Goal: Book appointment/travel/reservation

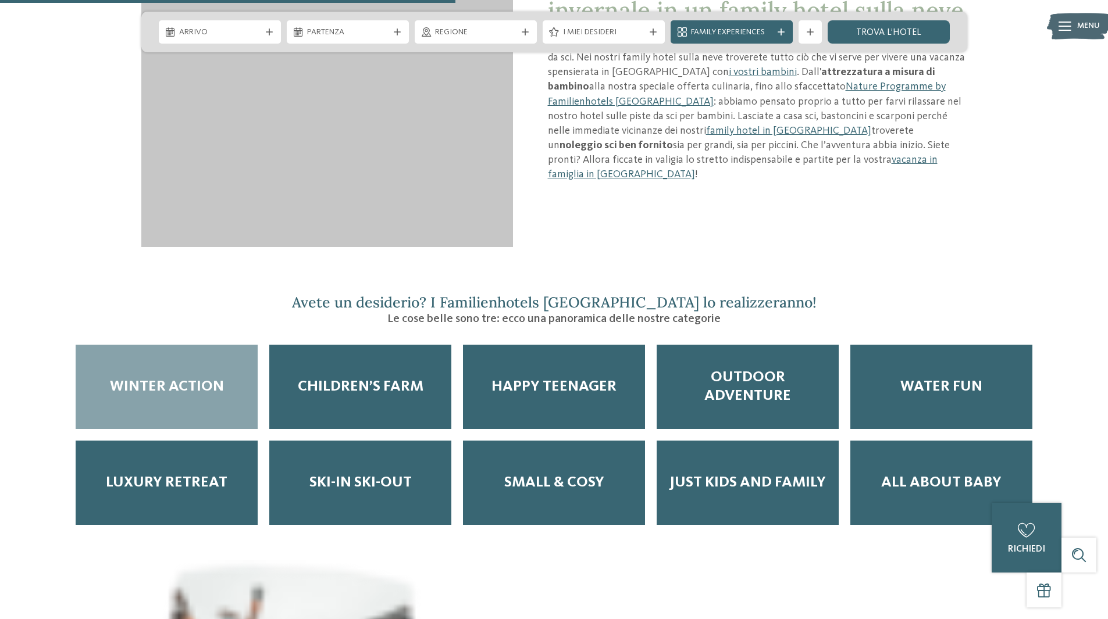
scroll to position [1454, 0]
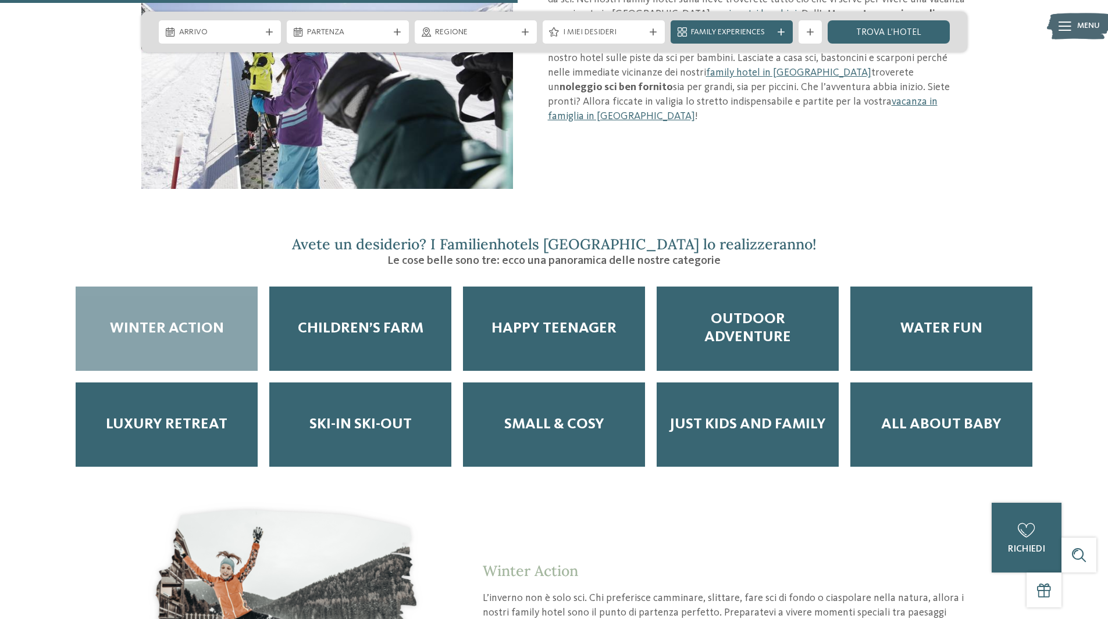
click at [126, 334] on div "Winter Action" at bounding box center [167, 329] width 182 height 84
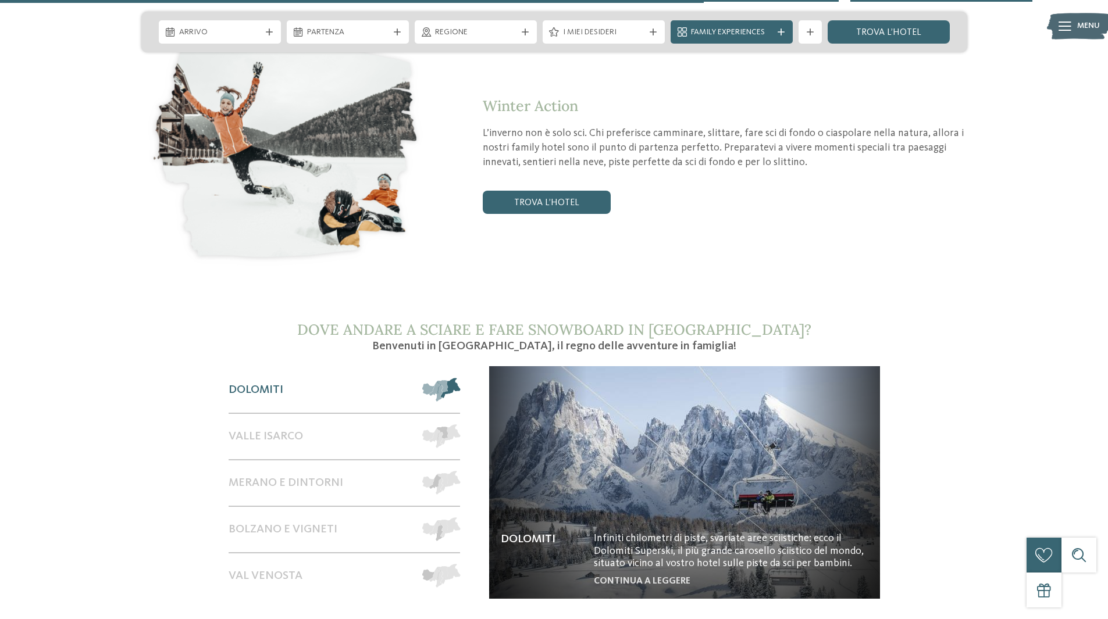
scroll to position [1977, 0]
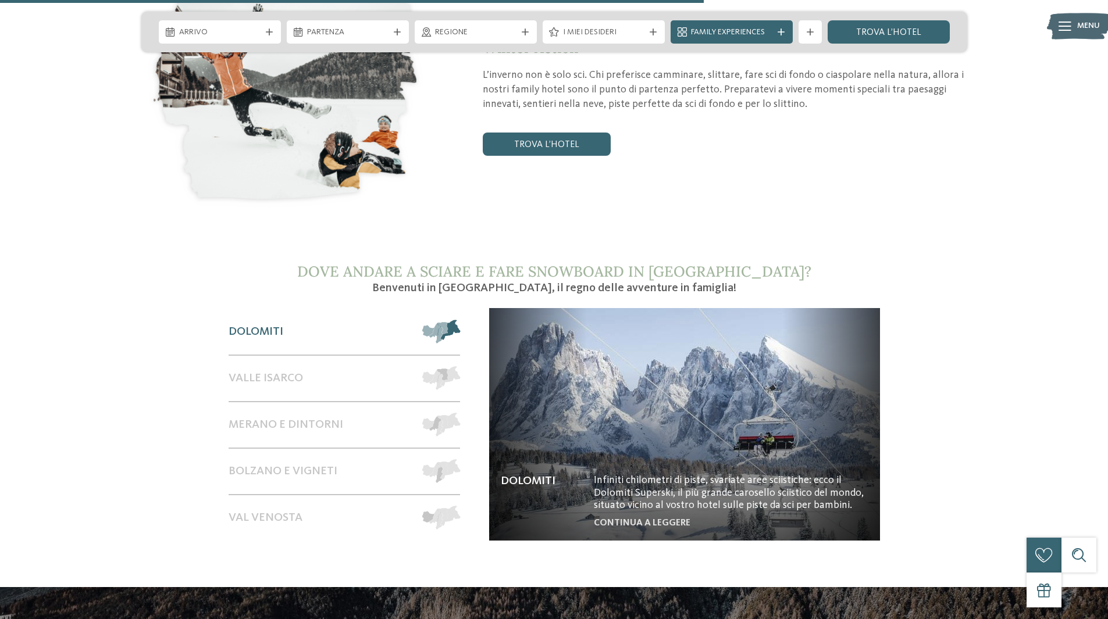
click at [249, 325] on span "Dolomiti" at bounding box center [256, 332] width 55 height 14
click at [702, 404] on img at bounding box center [684, 424] width 391 height 233
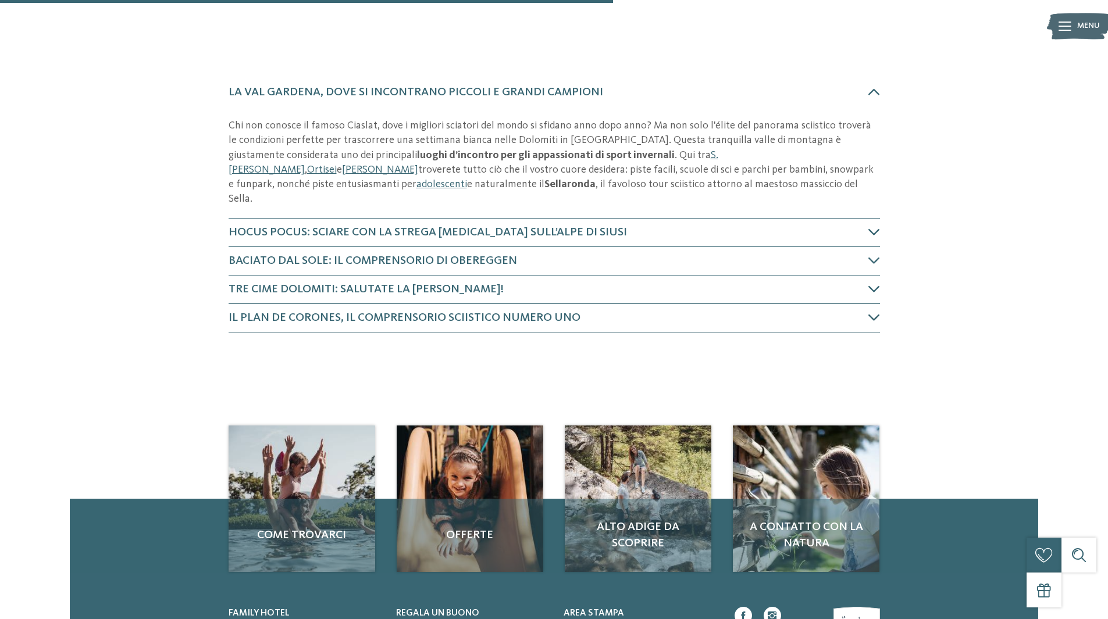
click at [876, 312] on icon at bounding box center [874, 318] width 12 height 12
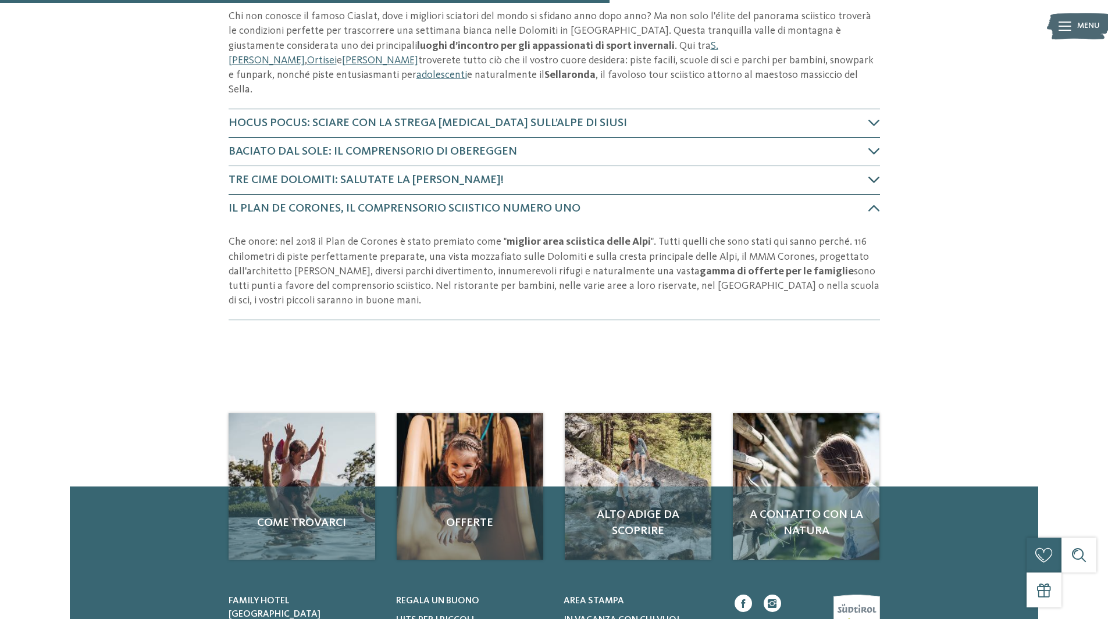
scroll to position [458, 0]
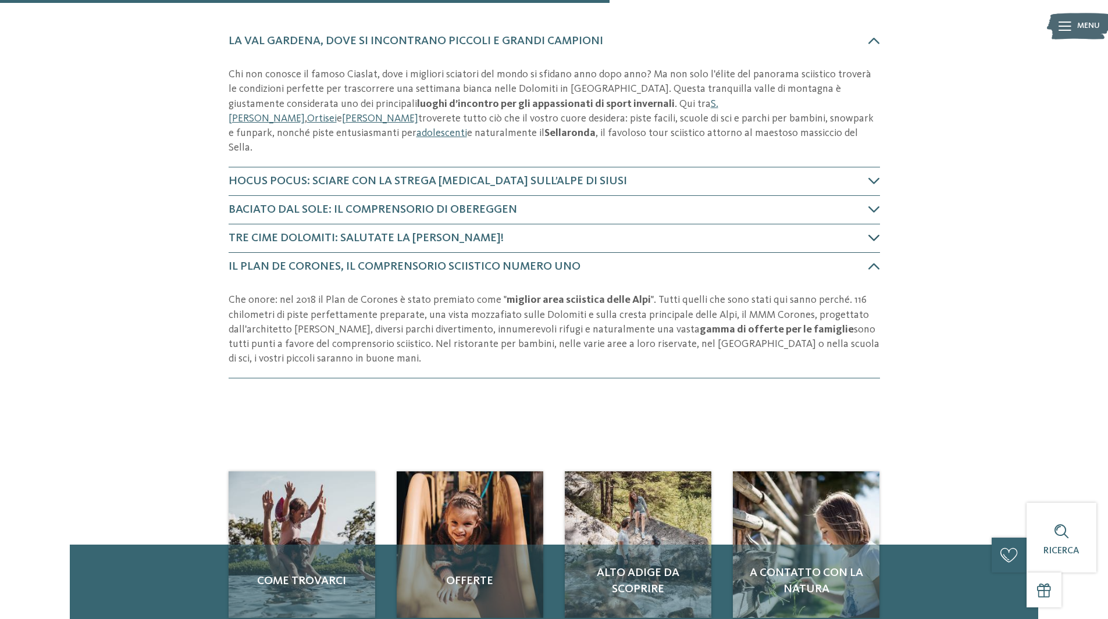
click at [868, 232] on icon at bounding box center [874, 238] width 12 height 12
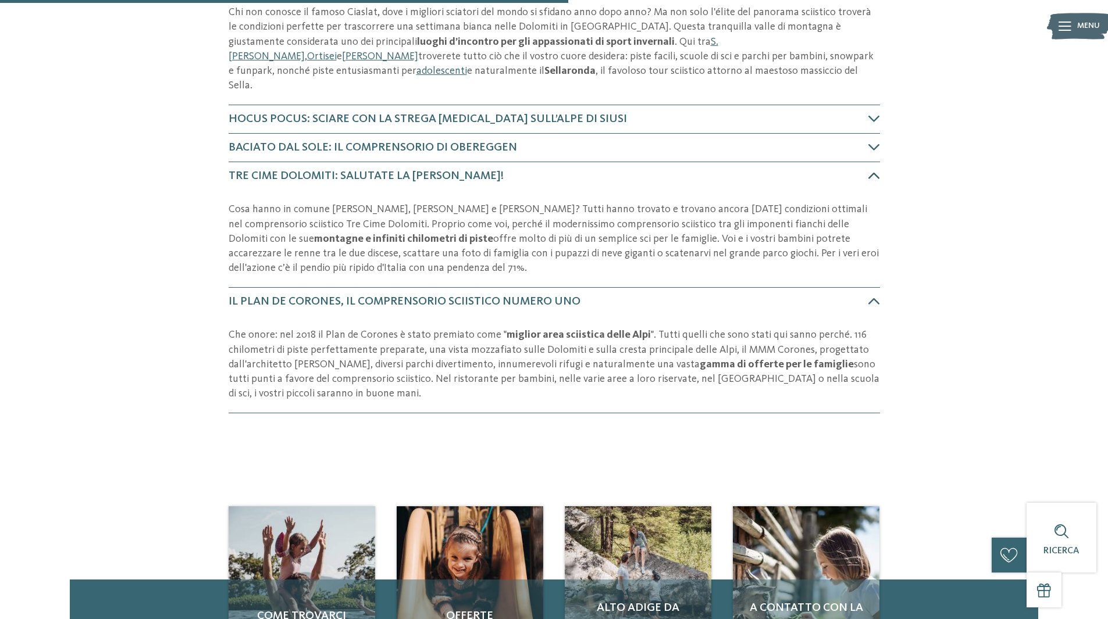
scroll to position [604, 0]
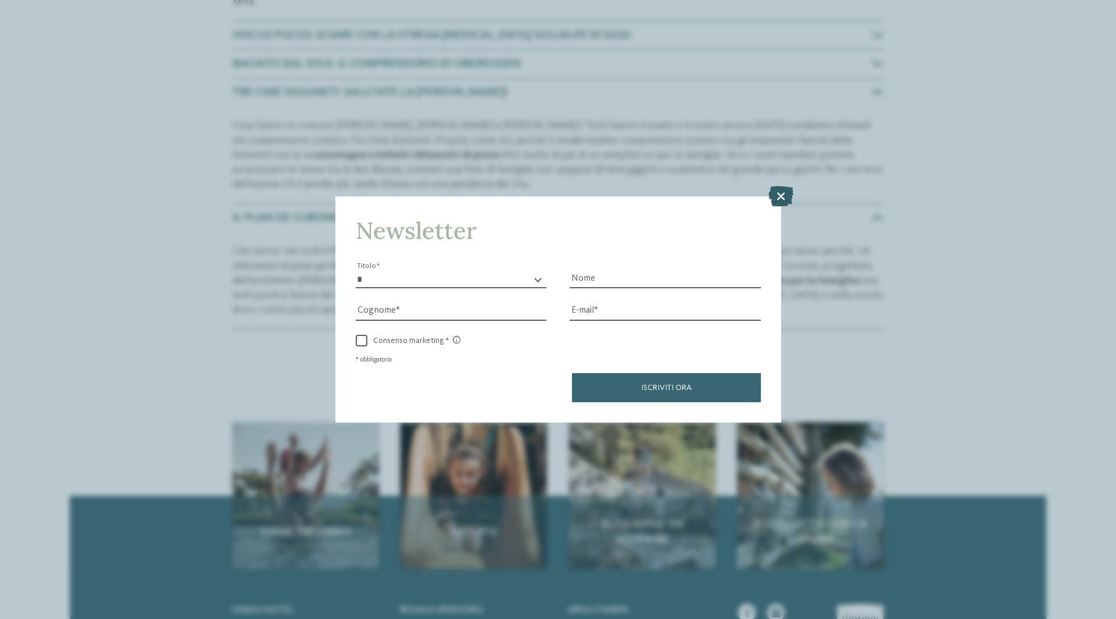
click at [779, 197] on icon at bounding box center [781, 196] width 25 height 20
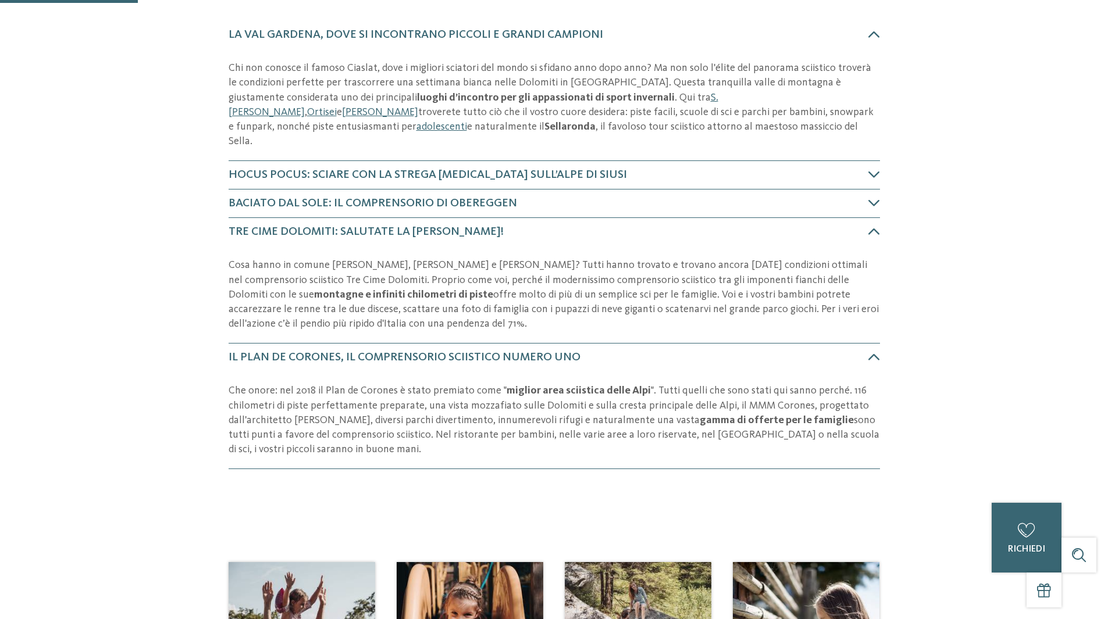
scroll to position [0, 0]
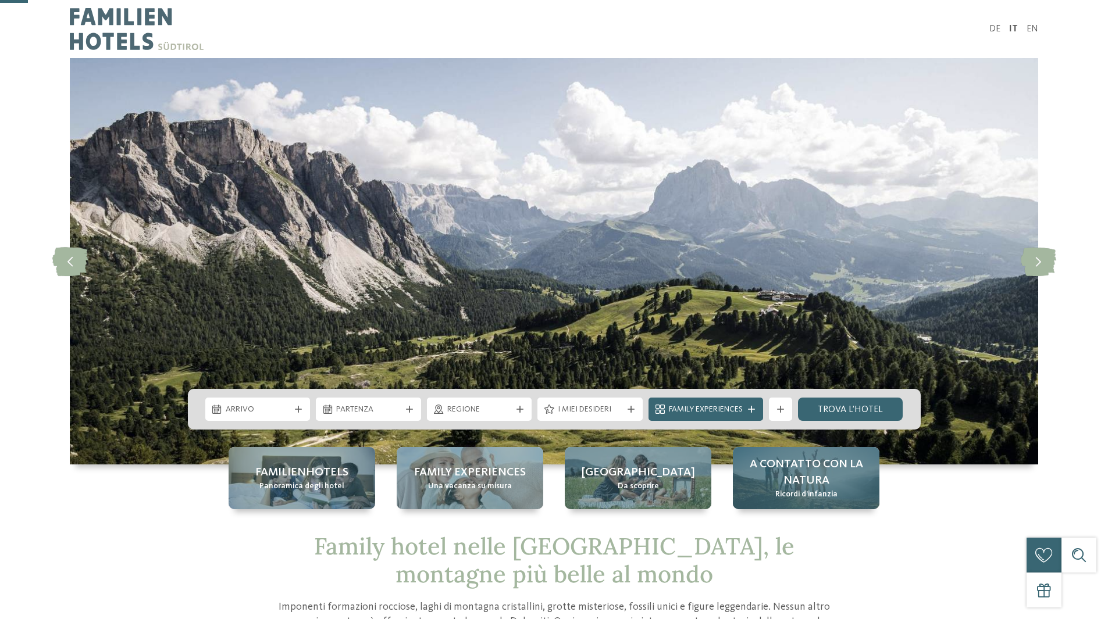
scroll to position [58, 0]
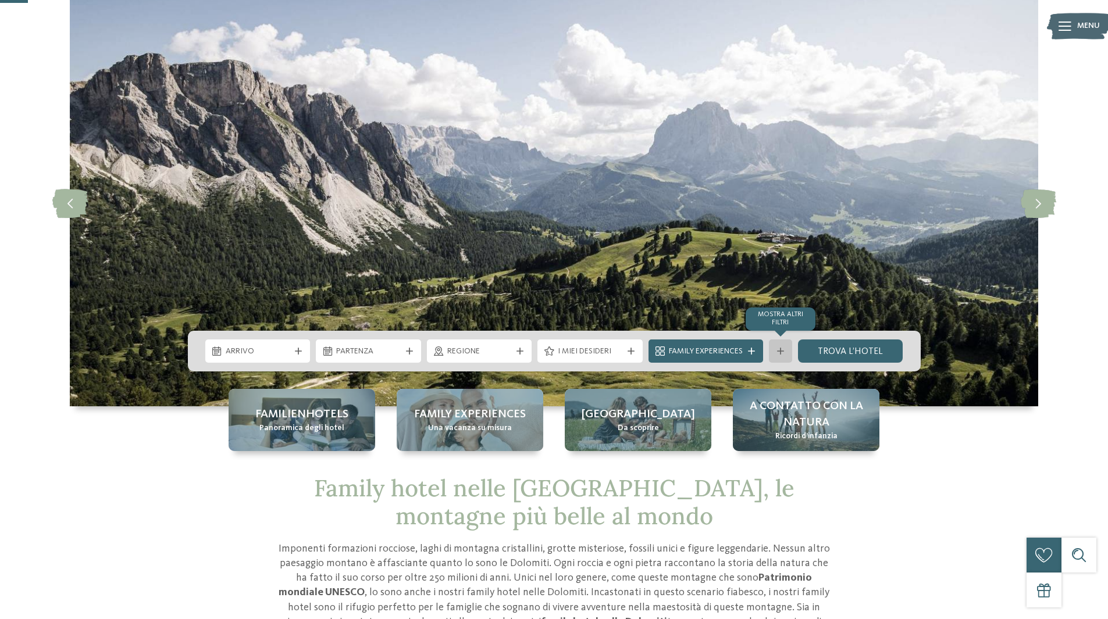
click at [781, 350] on icon at bounding box center [780, 351] width 7 height 7
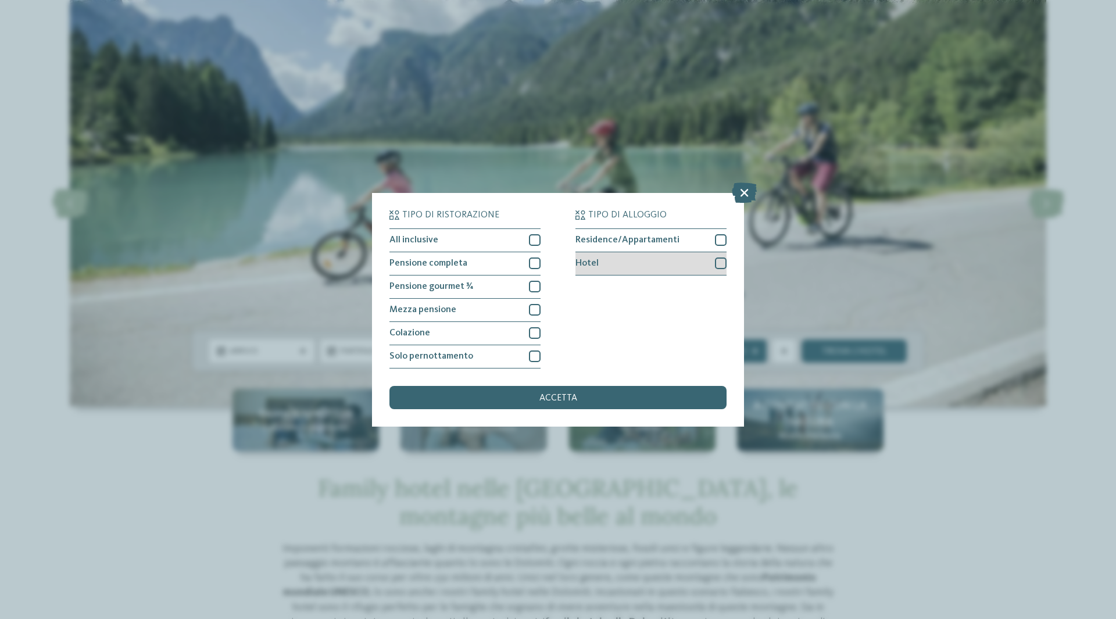
click at [716, 265] on div at bounding box center [721, 264] width 12 height 12
click at [617, 403] on div "accetta" at bounding box center [558, 397] width 337 height 23
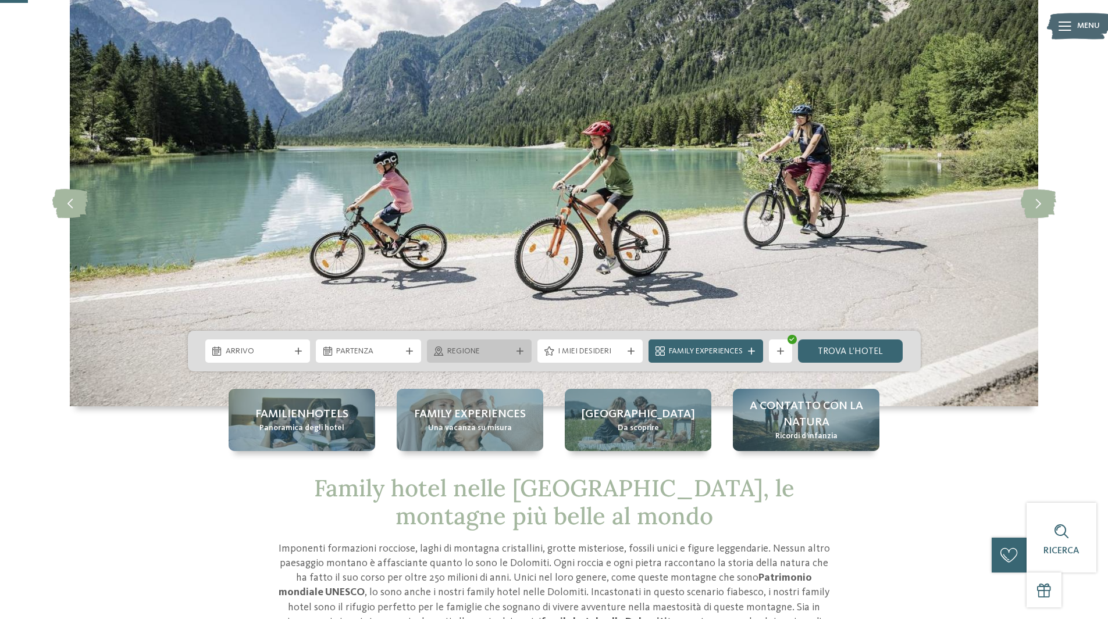
click at [524, 349] on div at bounding box center [520, 351] width 12 height 7
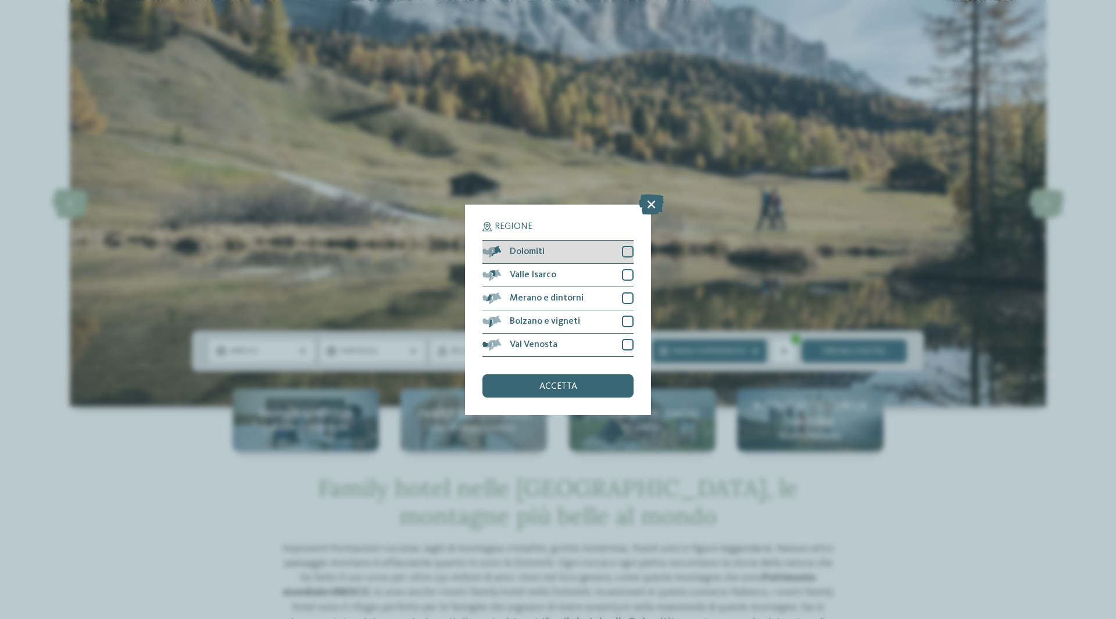
click at [622, 251] on div at bounding box center [628, 252] width 12 height 12
click at [629, 276] on div at bounding box center [628, 275] width 12 height 12
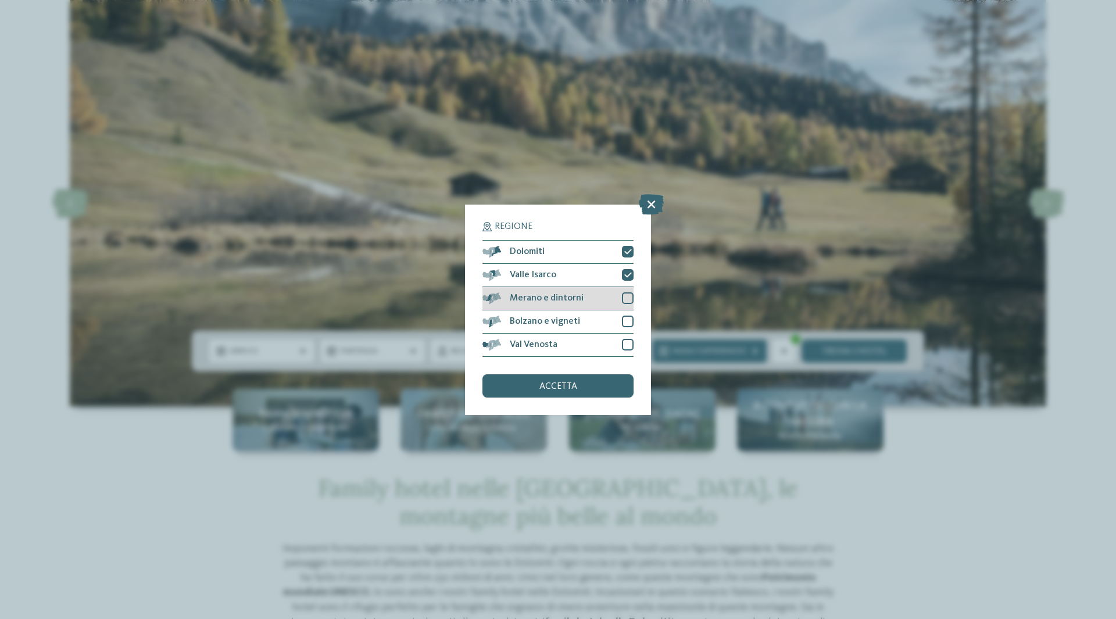
click at [630, 296] on div at bounding box center [628, 298] width 12 height 12
click at [626, 319] on div at bounding box center [628, 322] width 12 height 12
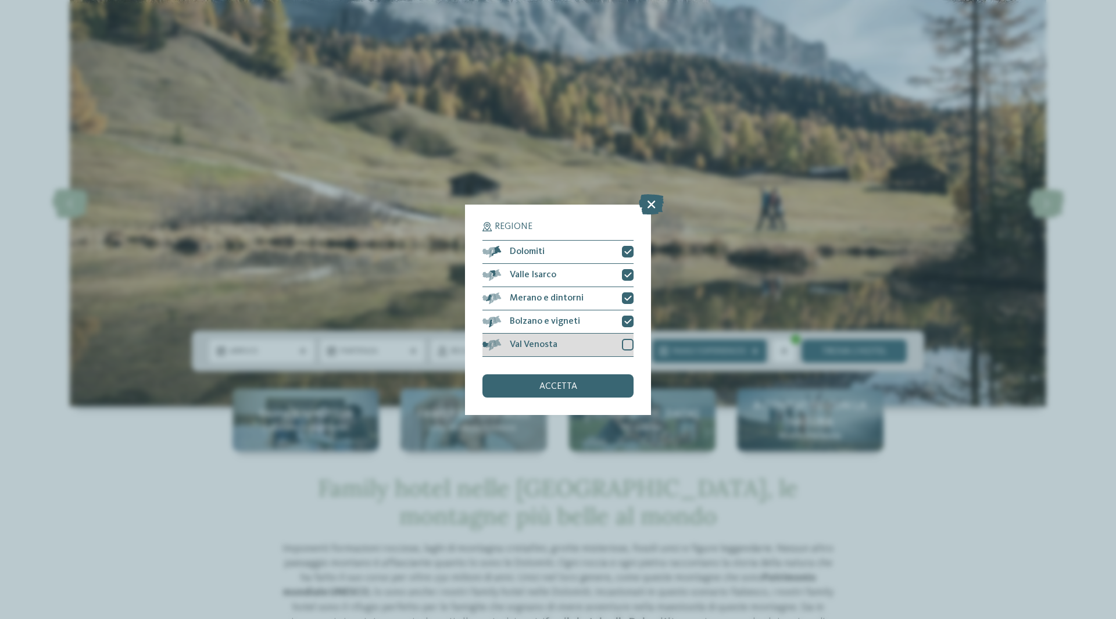
click at [629, 338] on div "Val Venosta" at bounding box center [558, 345] width 151 height 23
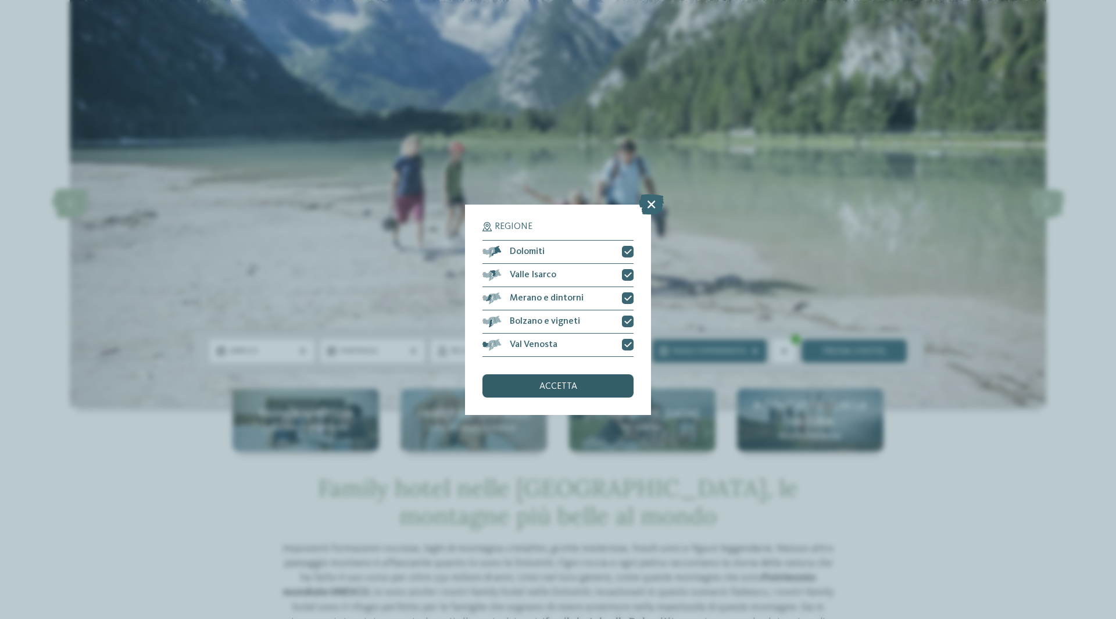
click at [538, 384] on div "accetta" at bounding box center [558, 385] width 151 height 23
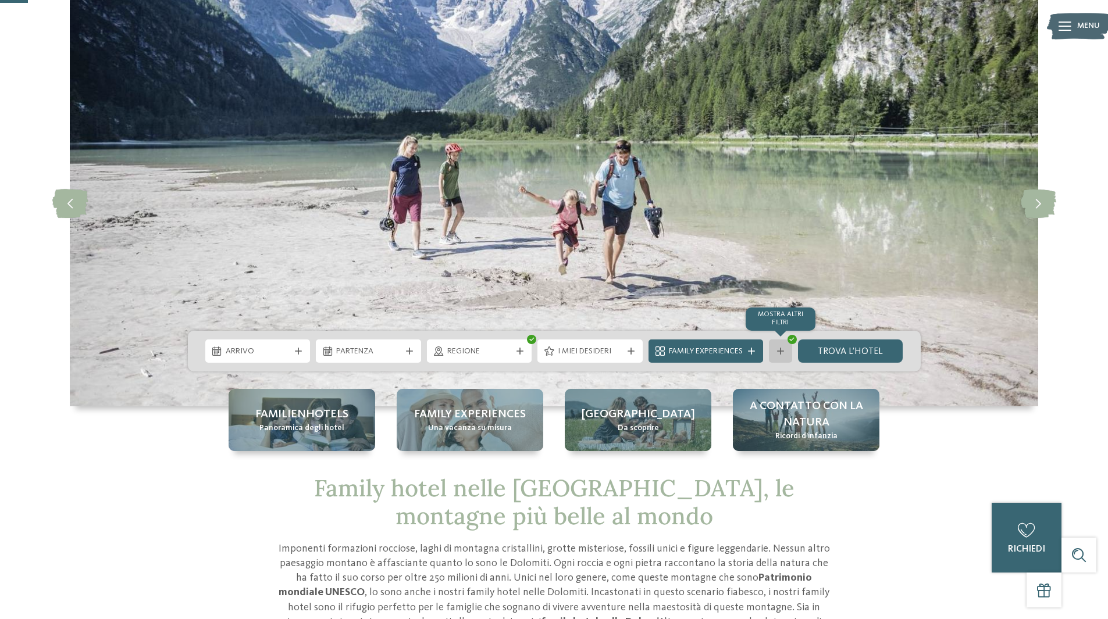
click at [781, 353] on icon at bounding box center [780, 351] width 7 height 7
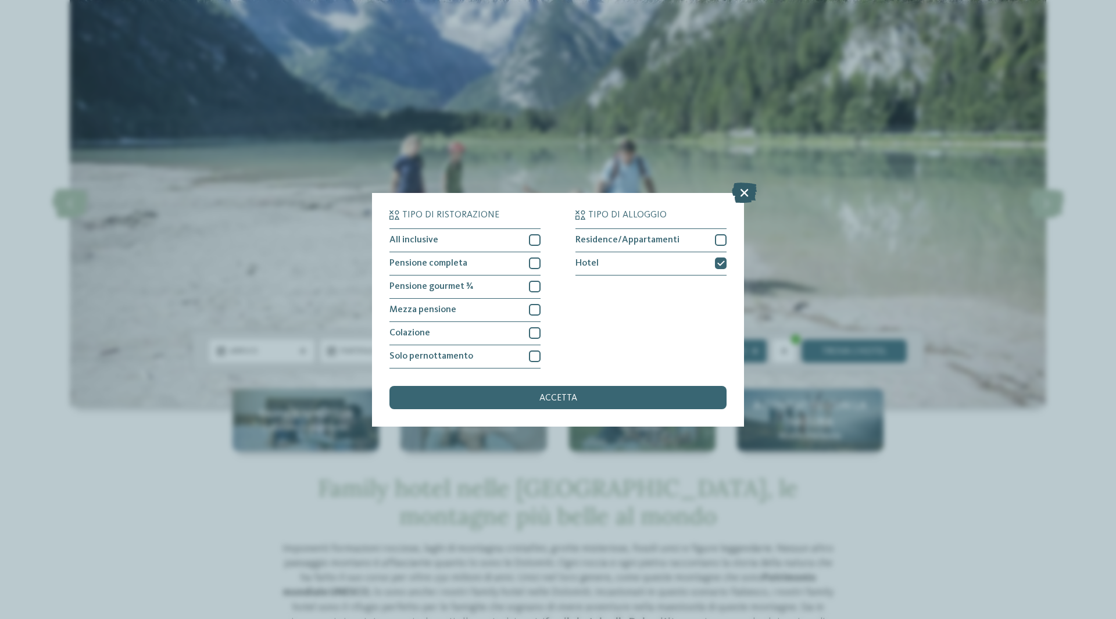
click at [745, 190] on icon at bounding box center [744, 192] width 25 height 20
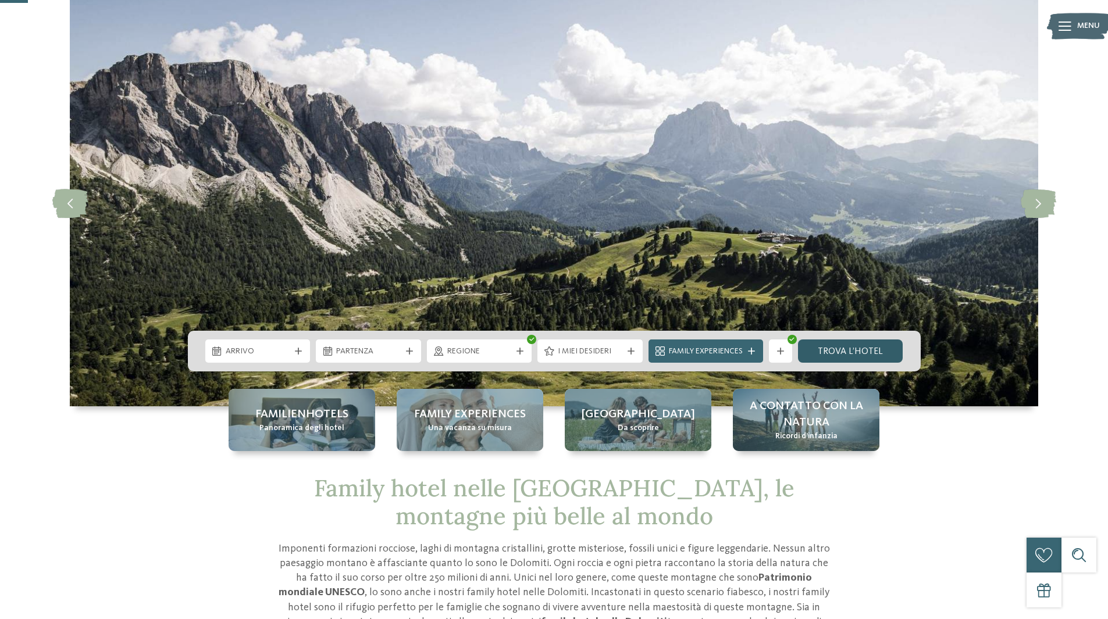
click at [850, 354] on link "trova l’hotel" at bounding box center [850, 351] width 105 height 23
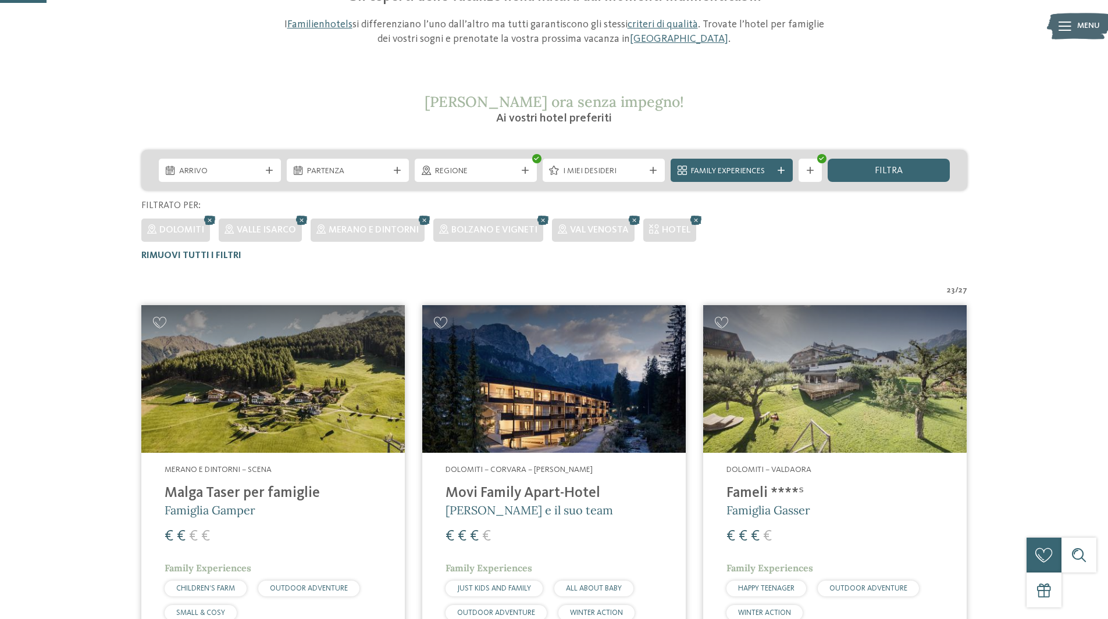
scroll to position [91, 0]
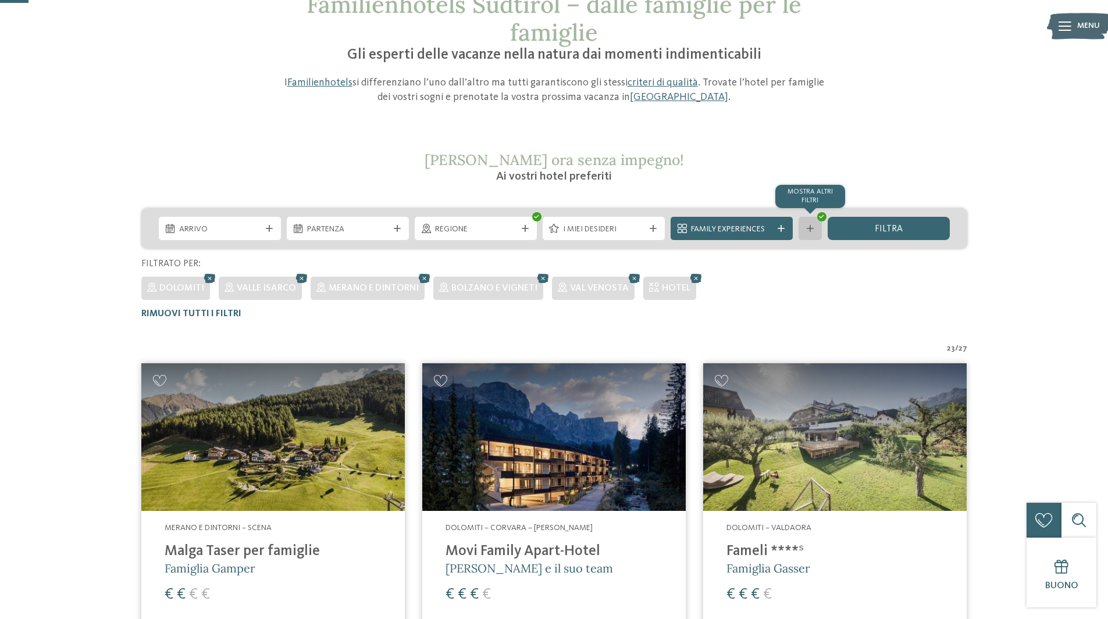
click at [805, 234] on div "mostra altri filtri" at bounding box center [809, 228] width 23 height 23
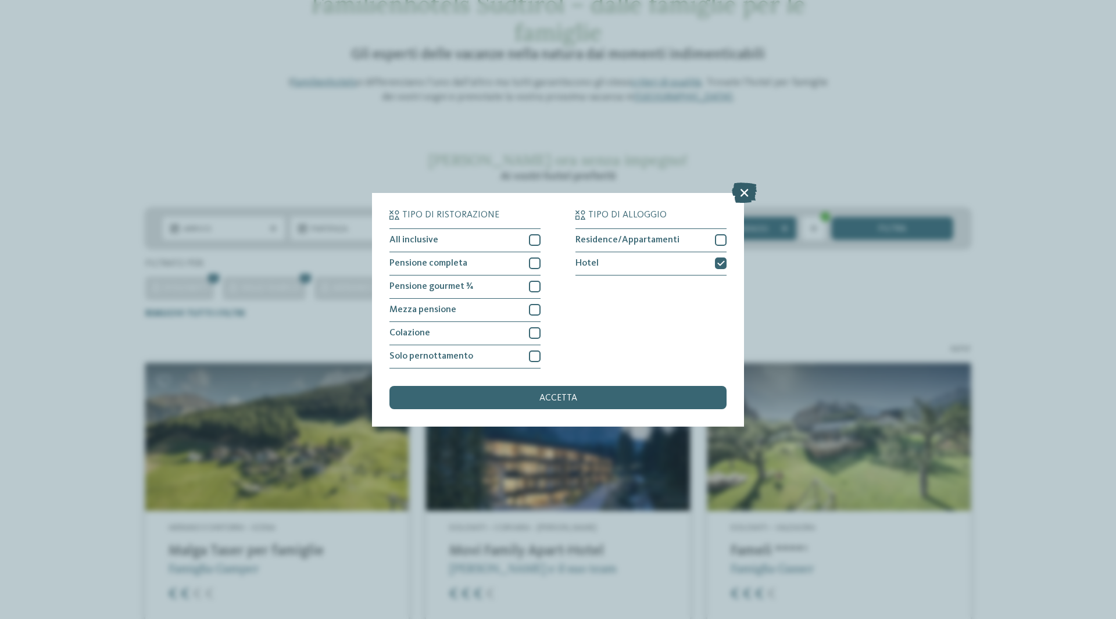
click at [744, 194] on icon at bounding box center [744, 192] width 25 height 20
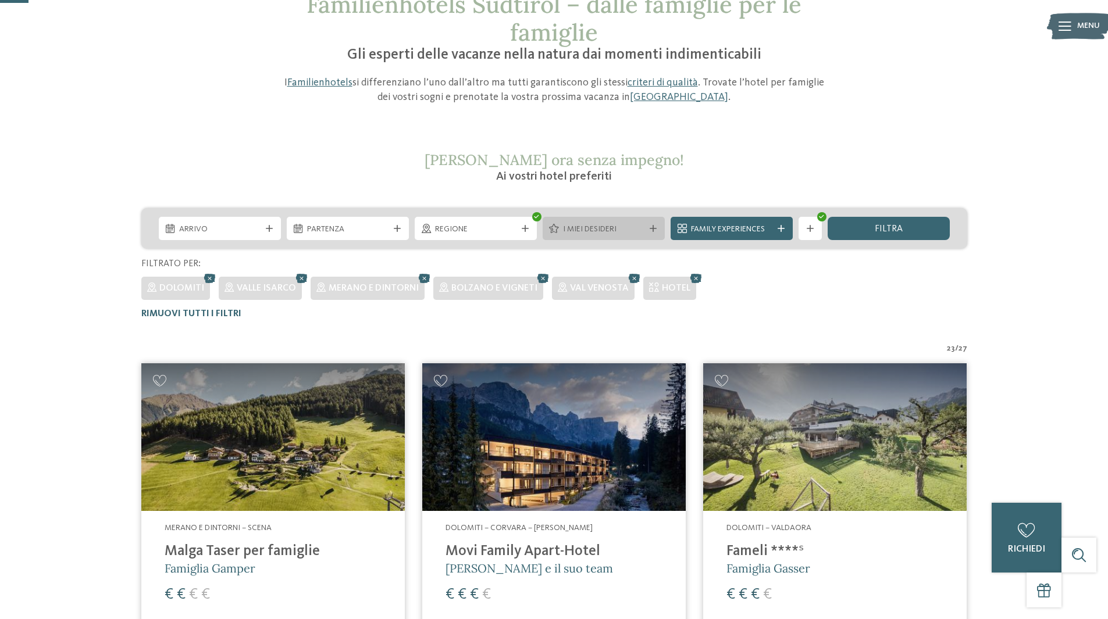
click at [655, 230] on icon at bounding box center [652, 228] width 7 height 7
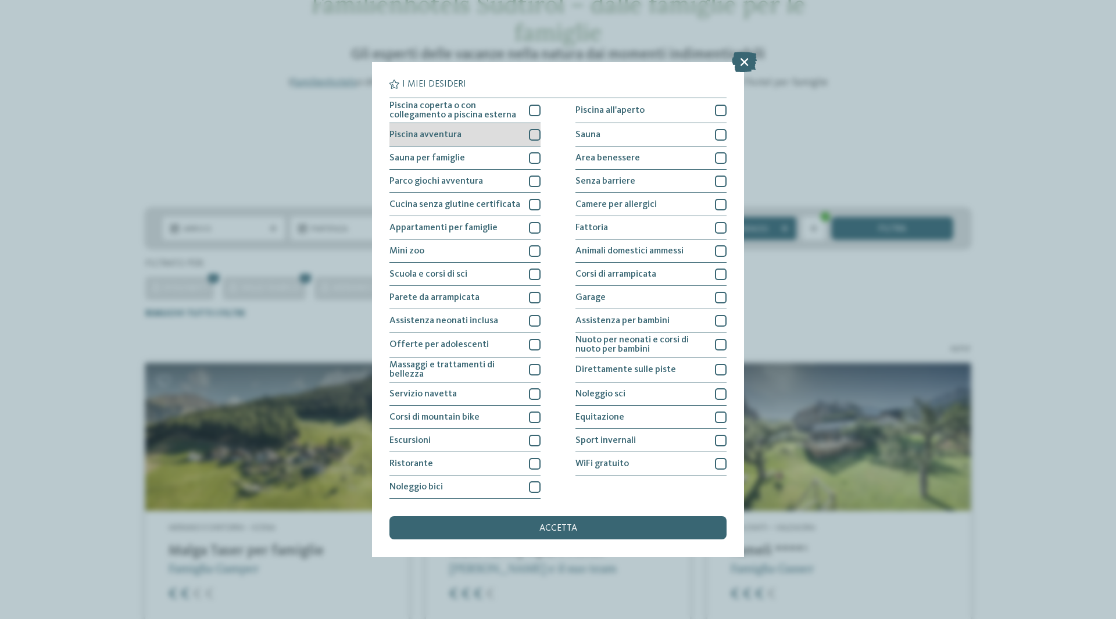
click at [533, 134] on div at bounding box center [535, 135] width 12 height 12
click at [533, 134] on icon at bounding box center [535, 134] width 8 height 7
click at [531, 181] on div at bounding box center [535, 182] width 12 height 12
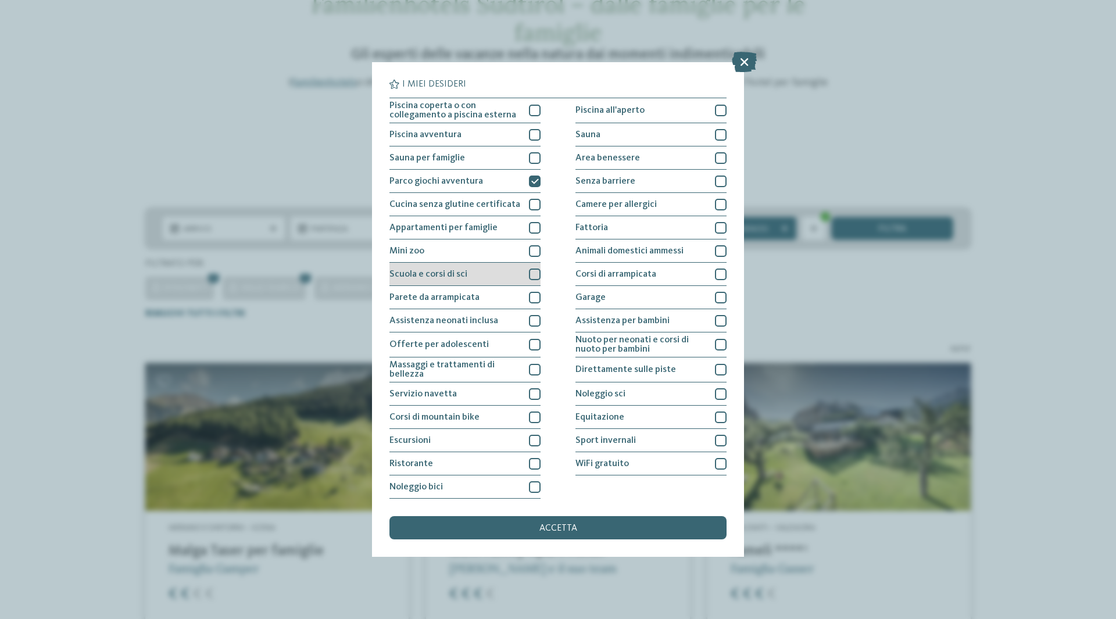
click at [531, 270] on div at bounding box center [535, 275] width 12 height 12
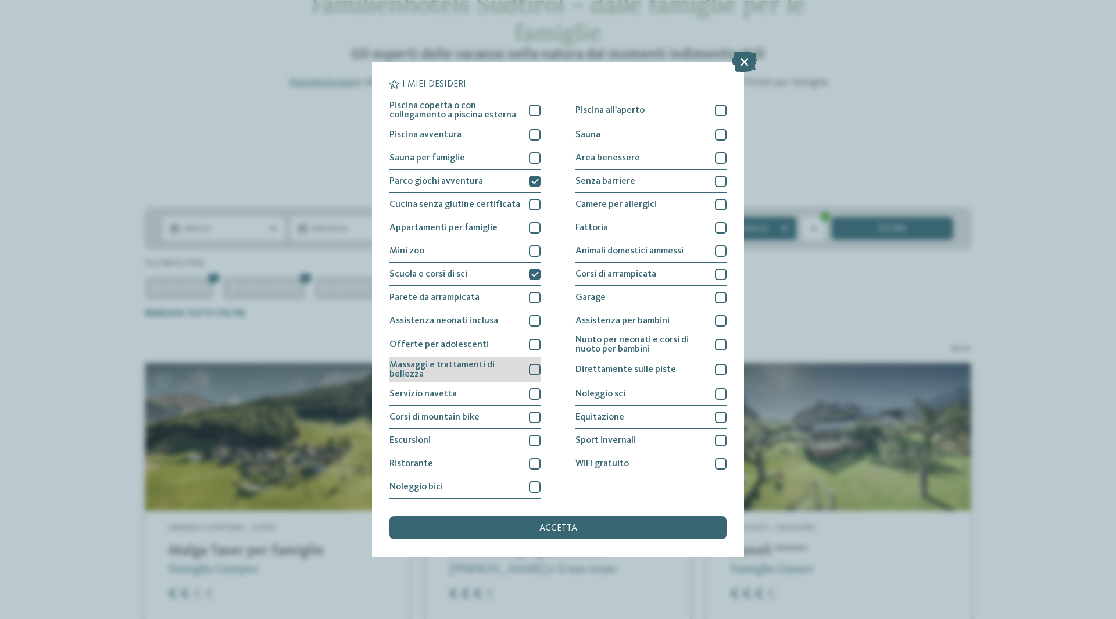
click at [531, 365] on div at bounding box center [535, 370] width 12 height 12
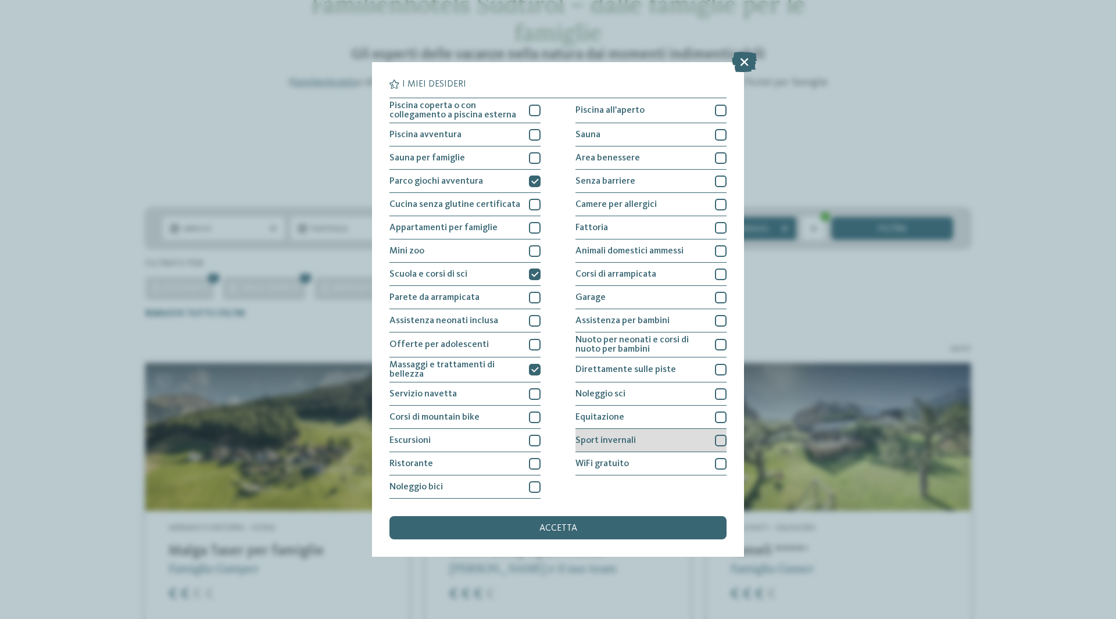
click at [722, 439] on div at bounding box center [721, 441] width 12 height 12
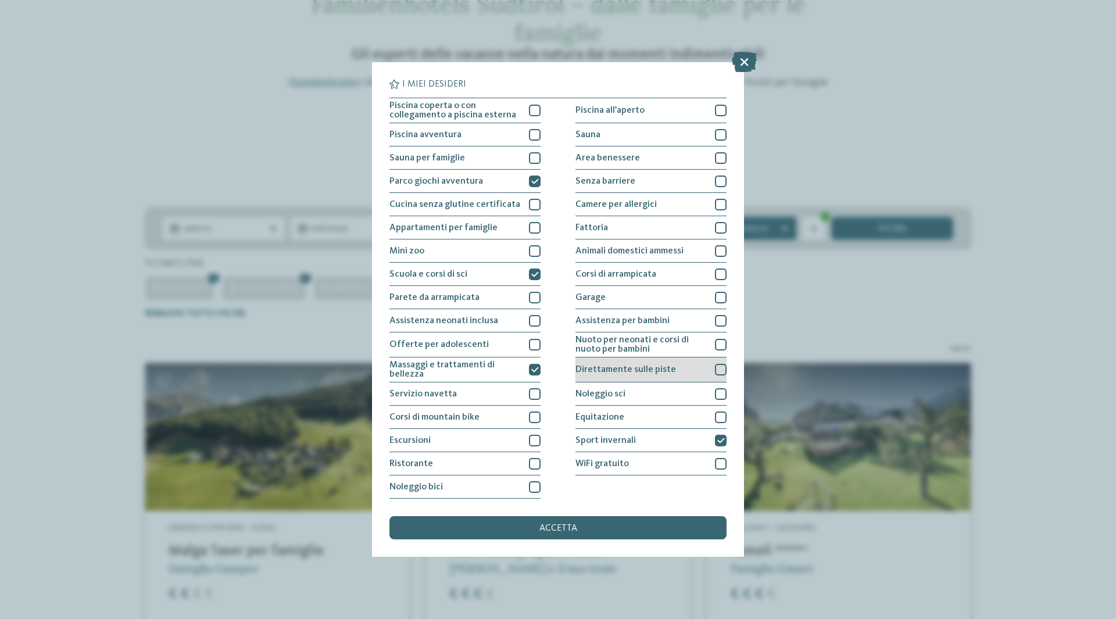
click at [720, 371] on div at bounding box center [721, 370] width 12 height 12
click at [543, 531] on span "accetta" at bounding box center [559, 528] width 38 height 9
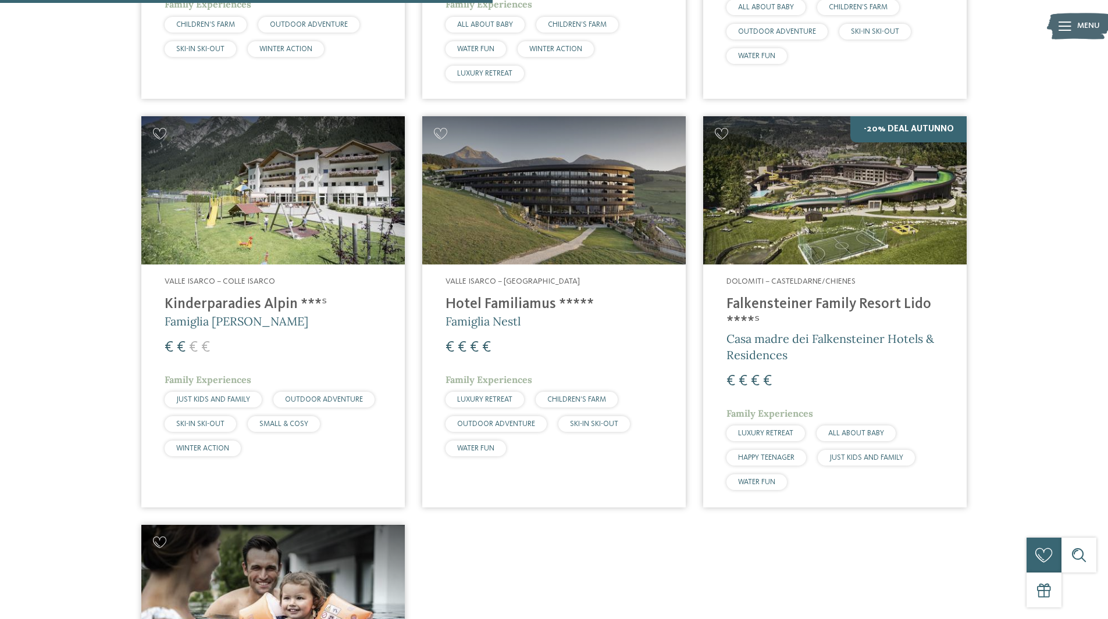
scroll to position [876, 0]
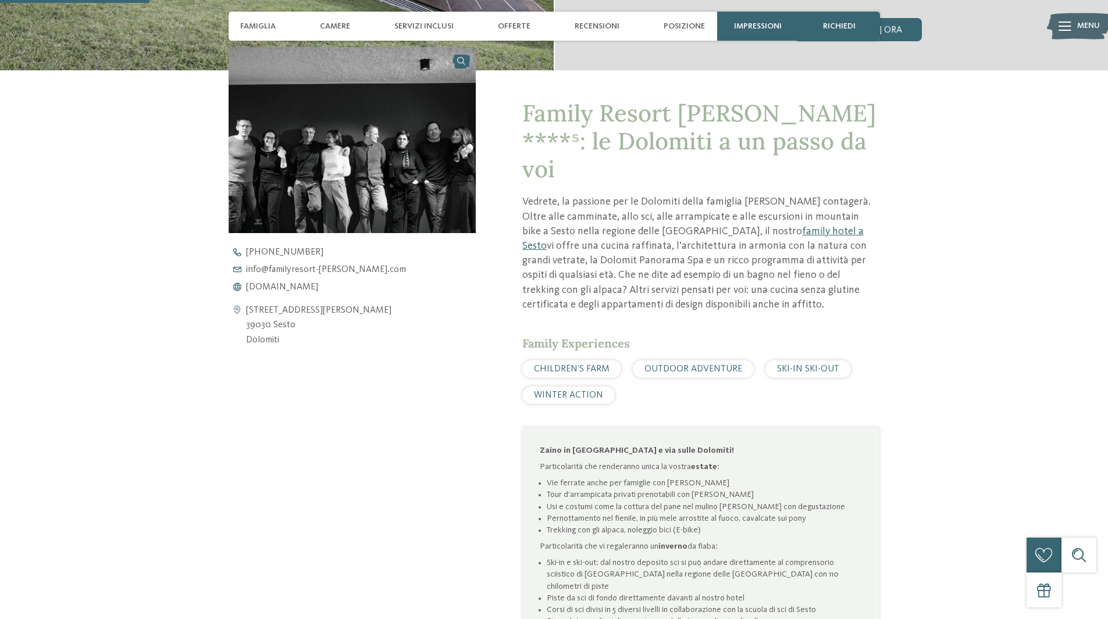
scroll to position [465, 0]
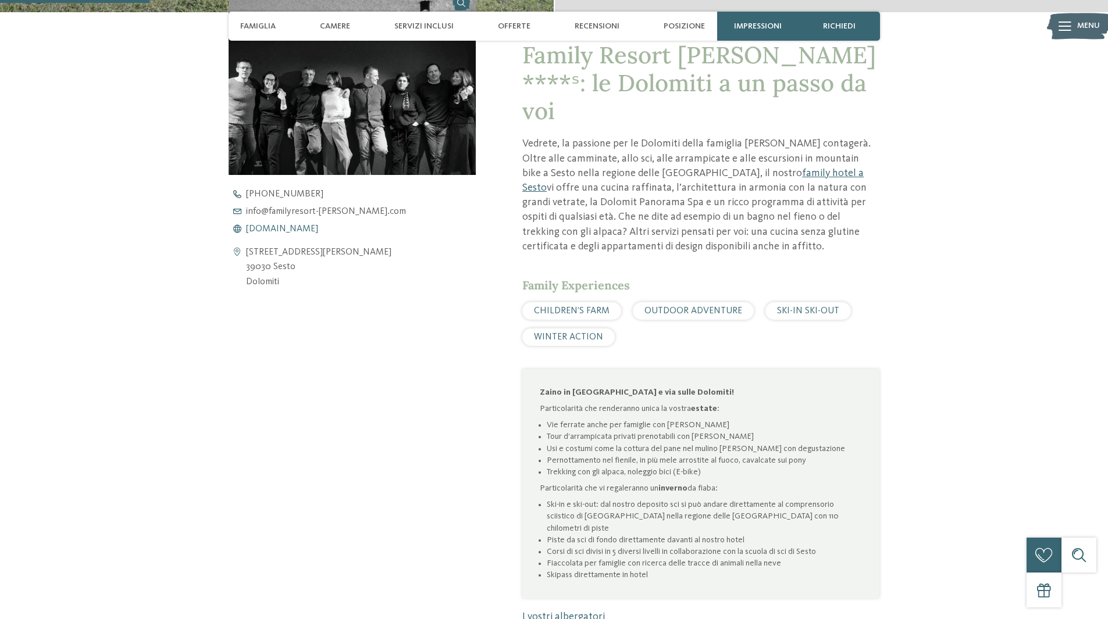
click at [276, 229] on span "[DOMAIN_NAME]" at bounding box center [282, 228] width 72 height 9
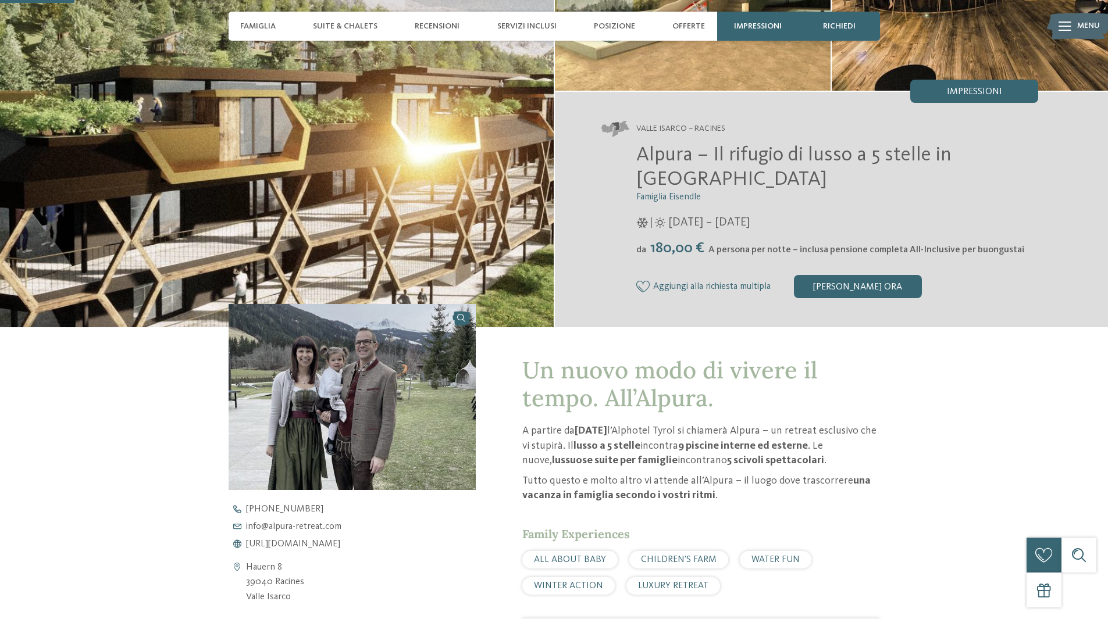
scroll to position [291, 0]
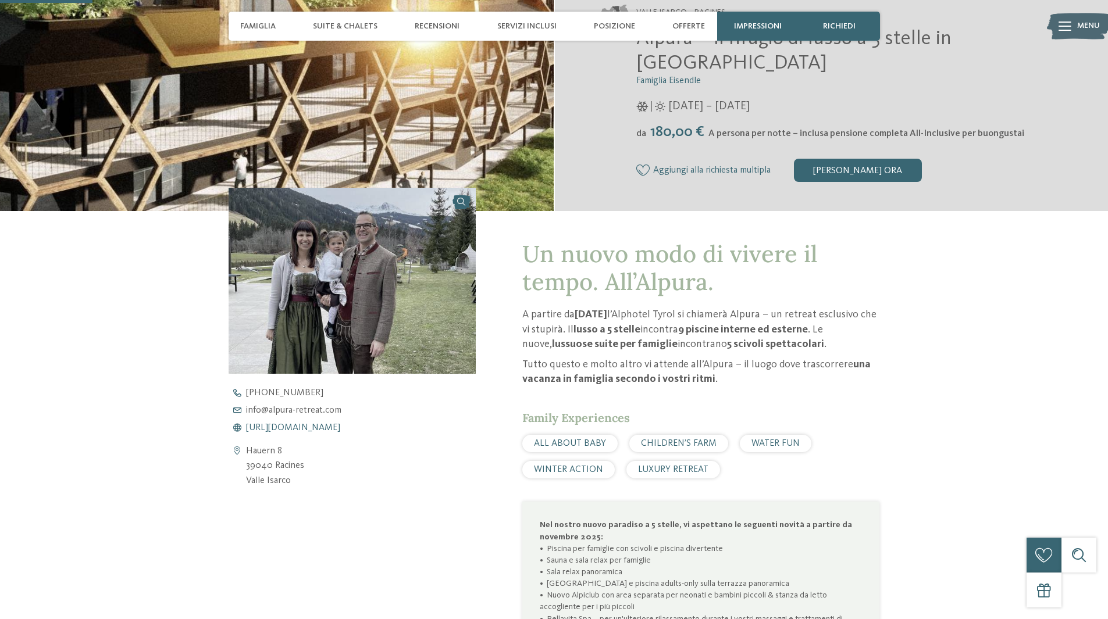
click at [319, 426] on span "https://www.alpura-retreat.com/it" at bounding box center [293, 427] width 94 height 9
